Goal: Transaction & Acquisition: Download file/media

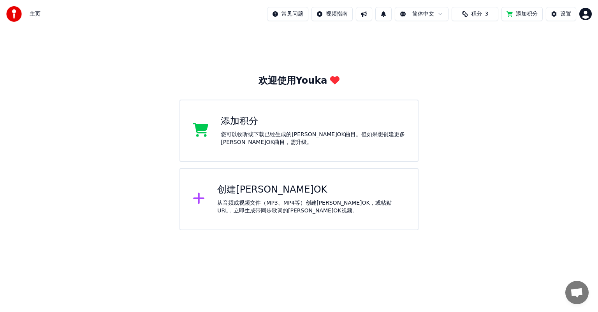
click at [475, 14] on span "积分" at bounding box center [476, 14] width 11 height 8
click at [473, 17] on span "积分" at bounding box center [476, 14] width 11 height 8
click at [482, 71] on button "刷新" at bounding box center [475, 72] width 30 height 14
click at [234, 125] on div "添加积分" at bounding box center [313, 121] width 185 height 12
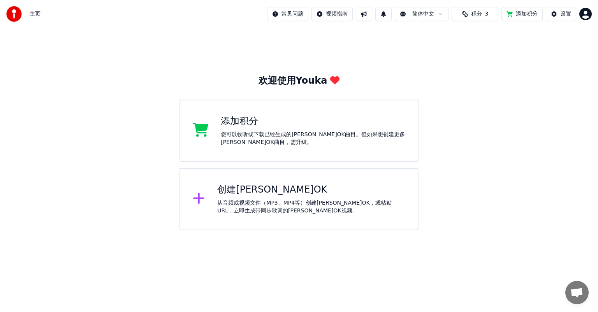
click at [475, 16] on span "积分" at bounding box center [476, 14] width 11 height 8
click at [473, 72] on button "刷新" at bounding box center [475, 72] width 30 height 14
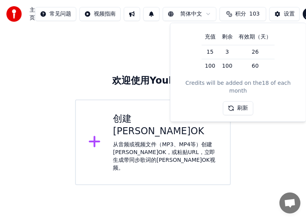
click at [94, 136] on icon at bounding box center [94, 141] width 11 height 11
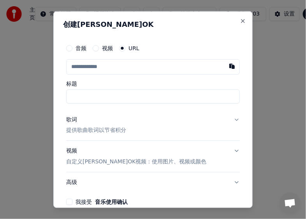
click at [131, 48] on label "URL" at bounding box center [134, 47] width 11 height 5
click at [125, 48] on button "URL" at bounding box center [122, 48] width 6 height 6
click at [76, 95] on input "标题" at bounding box center [153, 96] width 174 height 14
type input "*"
drag, startPoint x: 123, startPoint y: 94, endPoint x: 55, endPoint y: 95, distance: 68.2
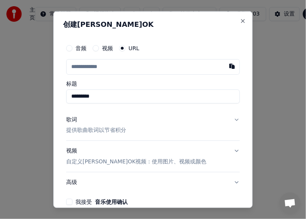
click at [55, 95] on div "创建[PERSON_NAME]OK 音频 视频 URL 标题 ********* 歌词 提供歌曲歌词以节省积分 视频 自定义[PERSON_NAME]OK视频…" at bounding box center [152, 109] width 199 height 197
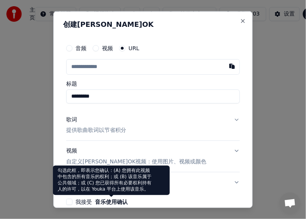
type input "*********"
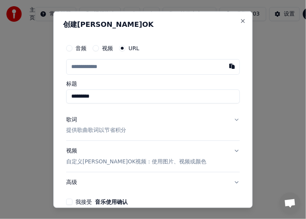
click at [73, 129] on p "提供歌曲歌词以节省积分" at bounding box center [96, 131] width 60 height 8
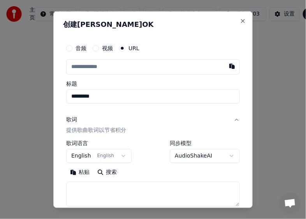
click at [69, 115] on button "歌词 提供歌曲歌词以节省积分" at bounding box center [153, 124] width 174 height 31
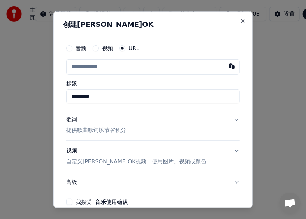
click at [71, 118] on div "歌词" at bounding box center [71, 120] width 11 height 8
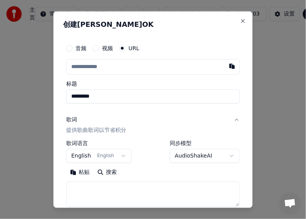
scroll to position [111, 0]
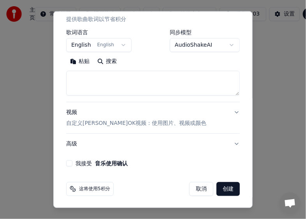
click at [120, 46] on body "**********" at bounding box center [153, 92] width 306 height 185
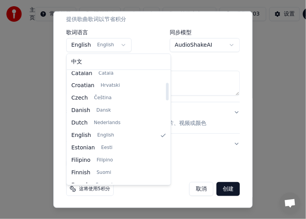
scroll to position [0, 0]
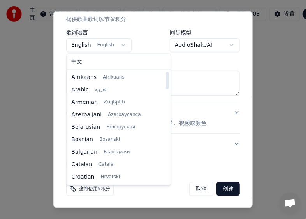
select select "**"
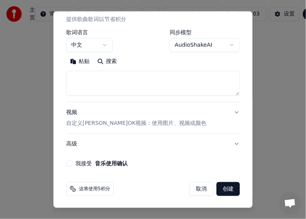
click at [97, 78] on textarea at bounding box center [153, 83] width 174 height 25
paste textarea "**********"
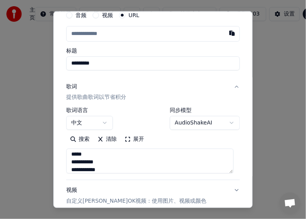
scroll to position [111, 0]
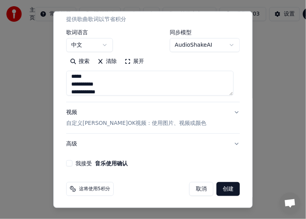
type textarea "**********"
click at [65, 164] on div "**********" at bounding box center [153, 48] width 180 height 244
click at [68, 163] on button "我接受 音乐使用确认" at bounding box center [69, 163] width 6 height 6
click at [221, 190] on button "创建" at bounding box center [228, 189] width 23 height 14
select select "**"
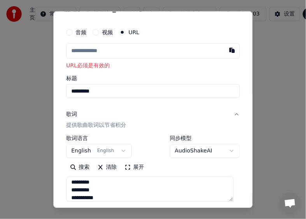
scroll to position [0, 0]
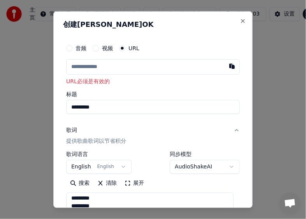
click at [77, 65] on input "text" at bounding box center [153, 67] width 174 height 16
click at [72, 66] on input "text" at bounding box center [153, 67] width 174 height 16
paste input "**********"
type input "**********"
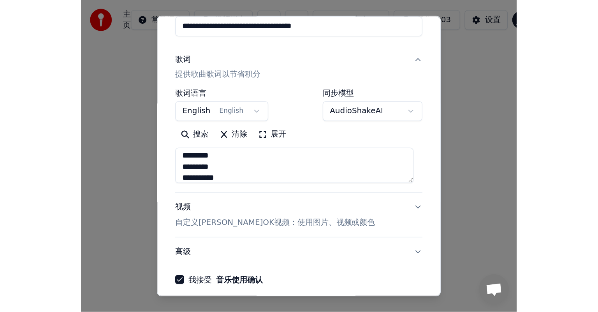
scroll to position [111, 0]
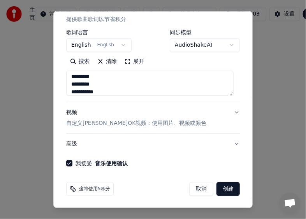
type input "**********"
click at [219, 187] on button "创建" at bounding box center [228, 189] width 23 height 14
type input "**********"
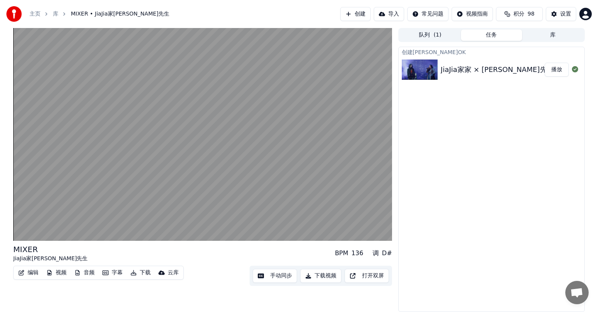
click at [427, 35] on button "队列 ( 1 )" at bounding box center [431, 35] width 62 height 11
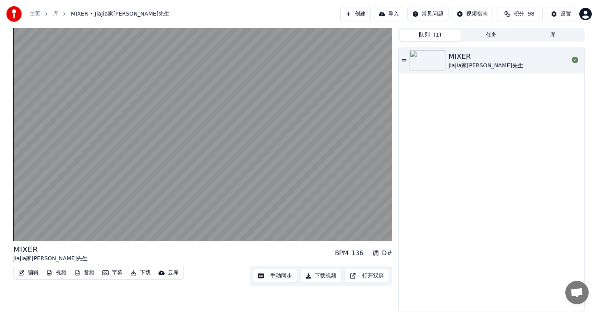
click at [438, 62] on img at bounding box center [428, 60] width 36 height 20
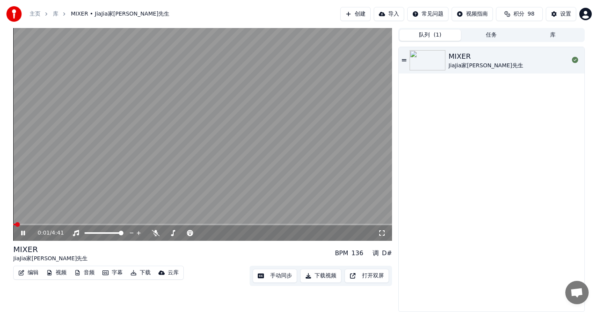
click at [44, 227] on div "0:01 / 4:41" at bounding box center [202, 234] width 379 height 16
click at [62, 225] on span at bounding box center [202, 225] width 379 height 2
click at [541, 37] on button "库" at bounding box center [553, 35] width 62 height 11
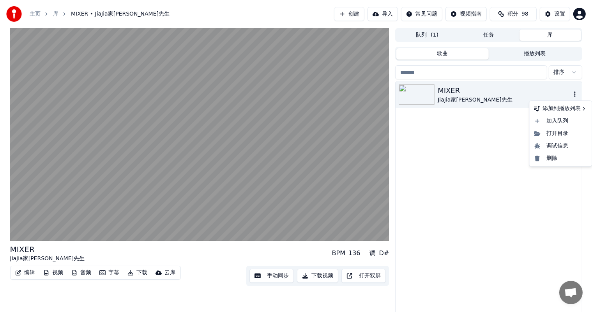
click at [572, 95] on icon "button" at bounding box center [575, 94] width 8 height 6
click at [481, 95] on div "MIXER" at bounding box center [503, 90] width 133 height 11
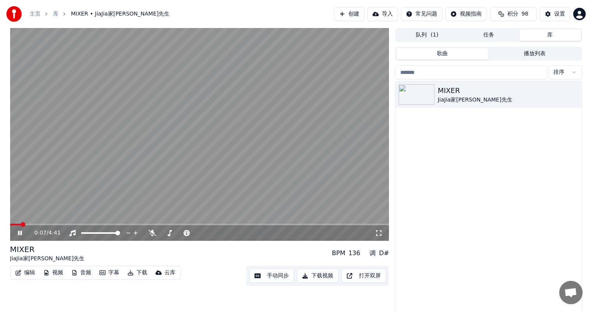
click at [35, 226] on div "0:07 / 4:41" at bounding box center [199, 234] width 379 height 16
click at [37, 225] on span at bounding box center [199, 225] width 379 height 2
click at [470, 96] on div "JiaJia家[PERSON_NAME]先生" at bounding box center [503, 100] width 133 height 8
click at [575, 93] on icon "button" at bounding box center [575, 94] width 8 height 6
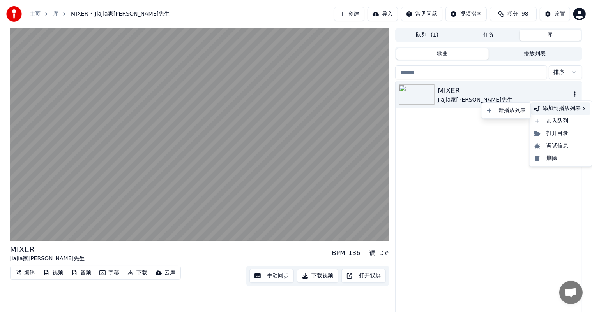
click at [567, 107] on div "添加到播放列表" at bounding box center [560, 108] width 59 height 12
click at [520, 110] on div "新播放列表" at bounding box center [506, 110] width 46 height 12
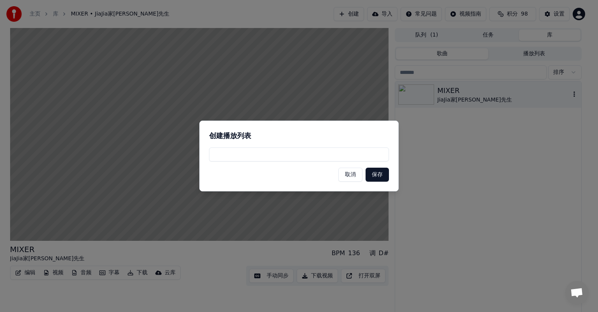
click at [352, 171] on button "取消" at bounding box center [350, 175] width 24 height 14
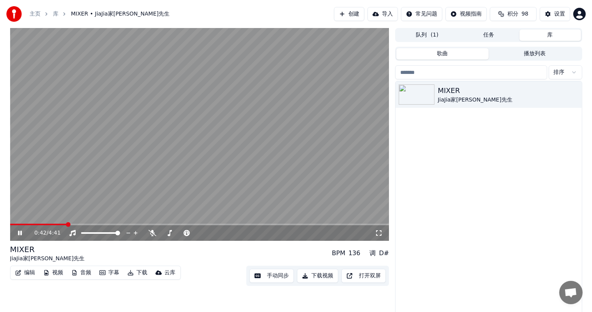
click at [492, 33] on button "任务" at bounding box center [489, 35] width 62 height 11
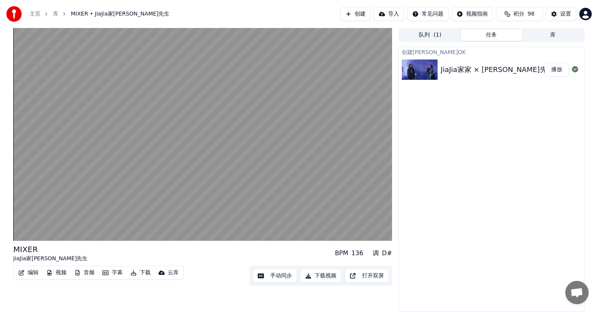
click at [501, 73] on div "JiaJia家家 × [PERSON_NAME]先生MIXER Official Live Video" at bounding box center [541, 69] width 201 height 11
click at [495, 67] on div "JiaJia家家 × [PERSON_NAME]先生MIXER Official Live Video" at bounding box center [541, 69] width 201 height 11
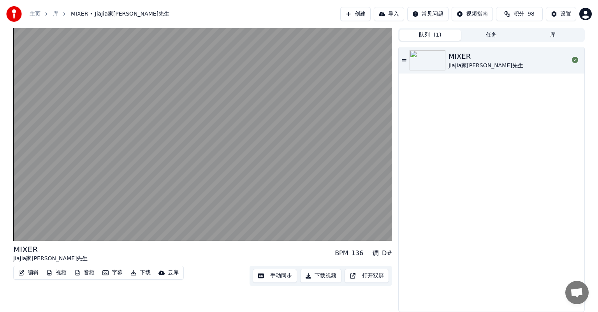
click at [419, 35] on button "队列 ( 1 )" at bounding box center [431, 35] width 62 height 11
click at [490, 37] on button "任务" at bounding box center [492, 35] width 62 height 11
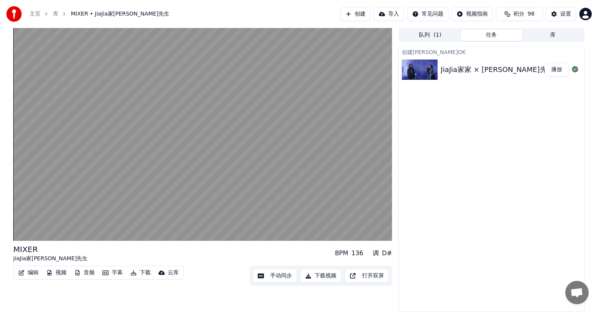
click at [492, 70] on div "JiaJia家家 × [PERSON_NAME]先生MIXER Official Live Video" at bounding box center [541, 69] width 201 height 11
click at [573, 71] on icon at bounding box center [575, 69] width 6 height 6
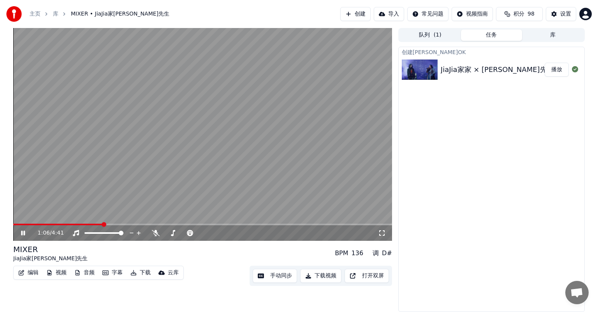
click at [326, 276] on button "下载视频" at bounding box center [320, 276] width 41 height 14
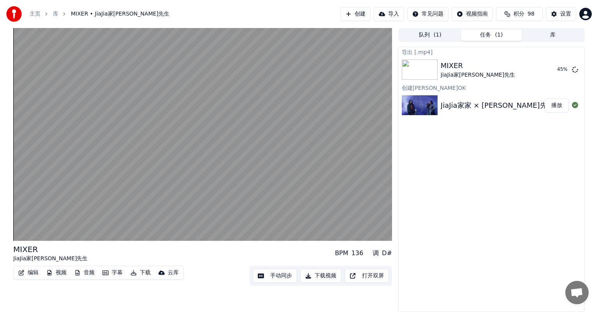
click at [543, 33] on button "库" at bounding box center [553, 35] width 62 height 11
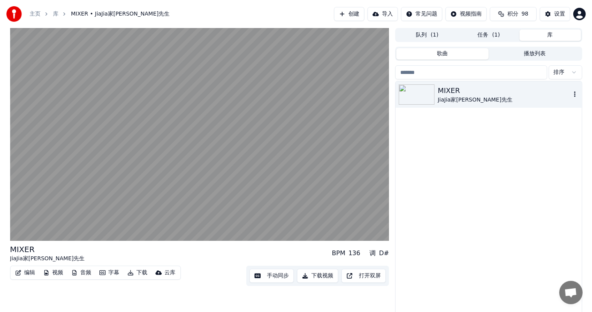
click at [461, 96] on div "JiaJia家[PERSON_NAME]先生" at bounding box center [503, 100] width 133 height 8
click at [573, 93] on icon "button" at bounding box center [575, 94] width 8 height 6
click at [551, 132] on div "打开目录" at bounding box center [560, 133] width 59 height 12
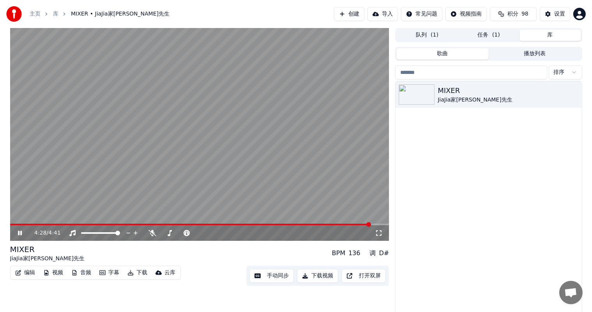
click at [539, 35] on button "库" at bounding box center [550, 35] width 62 height 11
click at [532, 55] on button "播放列表" at bounding box center [534, 53] width 92 height 11
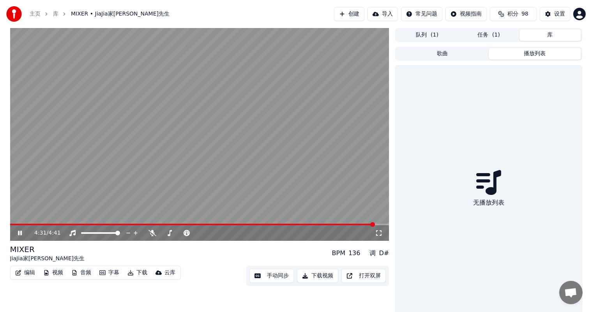
click at [317, 278] on button "下载视频" at bounding box center [317, 276] width 41 height 14
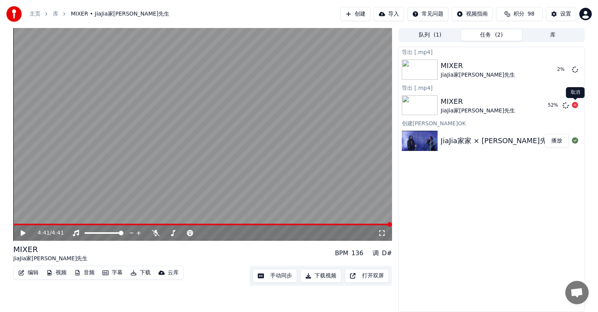
click at [574, 106] on icon at bounding box center [575, 105] width 6 height 6
click at [574, 141] on icon at bounding box center [575, 140] width 6 height 6
click at [575, 106] on icon at bounding box center [575, 105] width 6 height 6
click at [573, 104] on icon at bounding box center [575, 105] width 6 height 6
click at [576, 139] on icon at bounding box center [575, 140] width 6 height 6
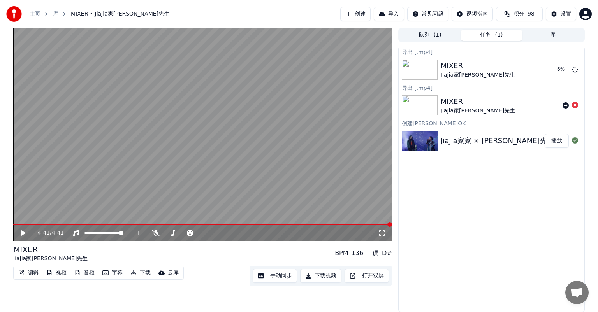
click at [413, 144] on img at bounding box center [420, 141] width 36 height 20
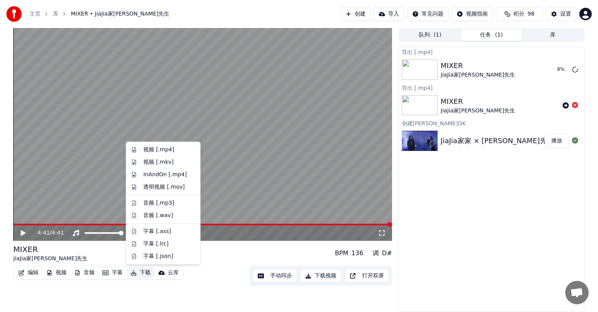
click at [136, 274] on icon "button" at bounding box center [133, 272] width 6 height 5
click at [431, 210] on div "导出 [.mp4] MIXER JiaJia家家 • 麋先生 58 % 导出 [.mp4] MIXER JiaJia家[PERSON_NAME]先生 创建[P…" at bounding box center [491, 180] width 187 height 266
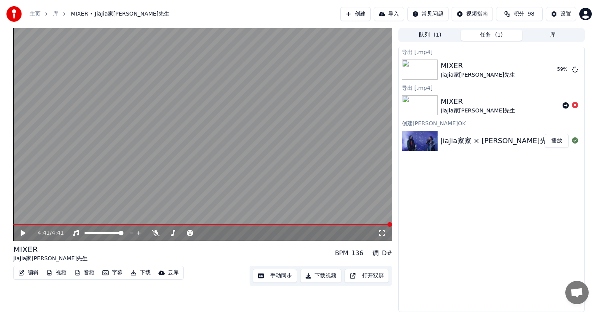
click at [486, 35] on button "任务 ( 1 )" at bounding box center [492, 35] width 62 height 11
